Goal: Task Accomplishment & Management: Use online tool/utility

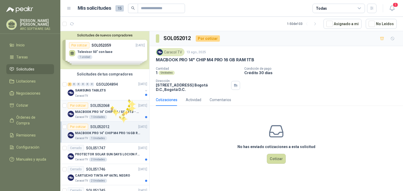
click at [110, 106] on div "Por cotizar SOL052068 13/08/25" at bounding box center [108, 106] width 80 height 6
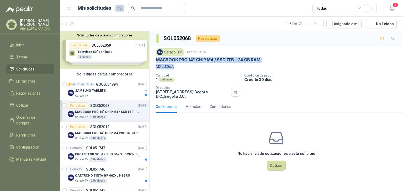
drag, startPoint x: 177, startPoint y: 67, endPoint x: 154, endPoint y: 59, distance: 24.4
click at [154, 59] on div "Caracol TV 13 ago, 2025 MACBOOK PRO 14" CHIP M4 / SSD 1TB - 24 GB RAM MX2J3E/A …" at bounding box center [277, 73] width 254 height 55
copy div "MACBOOK PRO 14" CHIP M4 / SSD 1TB - 24 GB RAM MX2J3E/A"
click at [103, 88] on div "SAMSUNG TABLETS" at bounding box center [109, 91] width 68 height 6
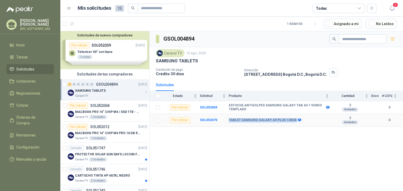
drag, startPoint x: 302, startPoint y: 119, endPoint x: 227, endPoint y: 120, distance: 75.6
click at [227, 120] on tr "Por cotizar SOL052070 TABLET SAMSUNG GALAXY A9 PLUS 128GB 2 Unidades 0" at bounding box center [277, 120] width 254 height 13
copy tr "TABLET SAMSUNG GALAXY A9 PLUS 128GB"
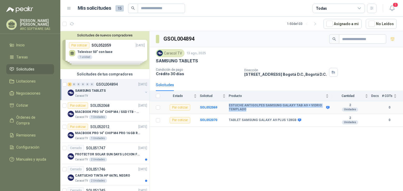
drag, startPoint x: 252, startPoint y: 110, endPoint x: 224, endPoint y: 106, distance: 28.7
click at [224, 106] on tr "Por cotizar SOL052069 ESTUCHE ANTIGOLPES SAMSUNG GALAXY TAB A9 + VIDRIO TEMPLAD…" at bounding box center [277, 107] width 254 height 13
copy tr "ESTUCHE ANTIGOLPES SAMSUNG GALAXY TAB A9 + VIDRIO TEMPLADO"
